Goal: Task Accomplishment & Management: Complete application form

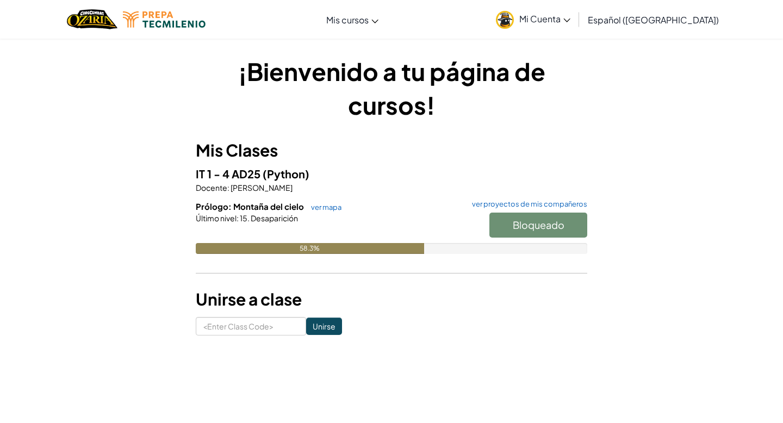
click at [509, 233] on div "Bloqueado" at bounding box center [533, 228] width 109 height 30
click at [312, 334] on input "Unirse" at bounding box center [324, 326] width 36 height 17
